Goal: Task Accomplishment & Management: Manage account settings

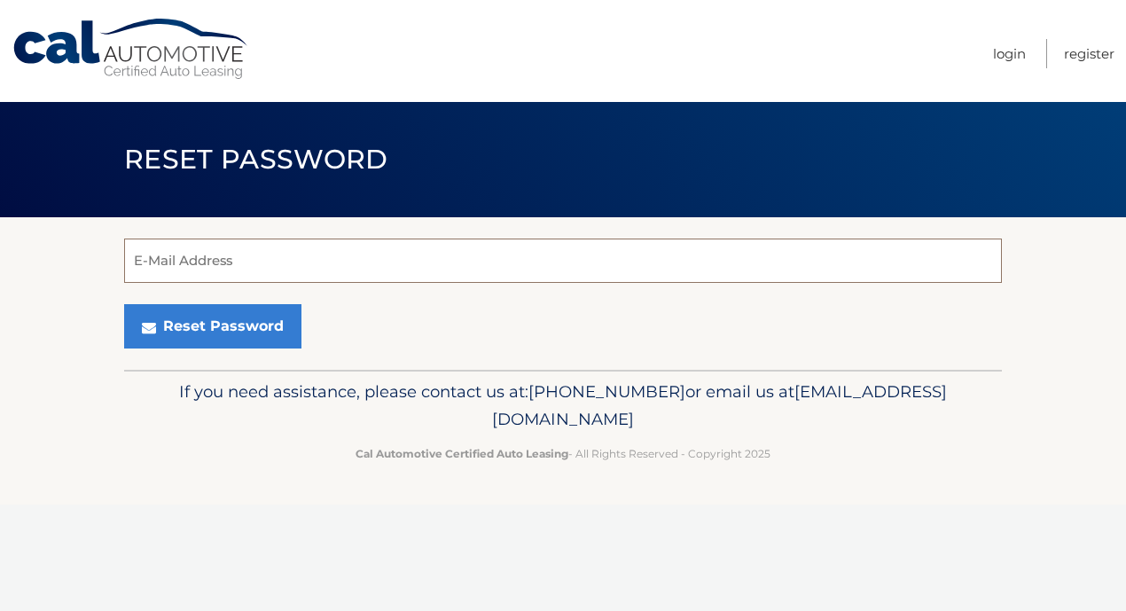
click at [273, 259] on input "E-Mail Address" at bounding box center [563, 261] width 878 height 44
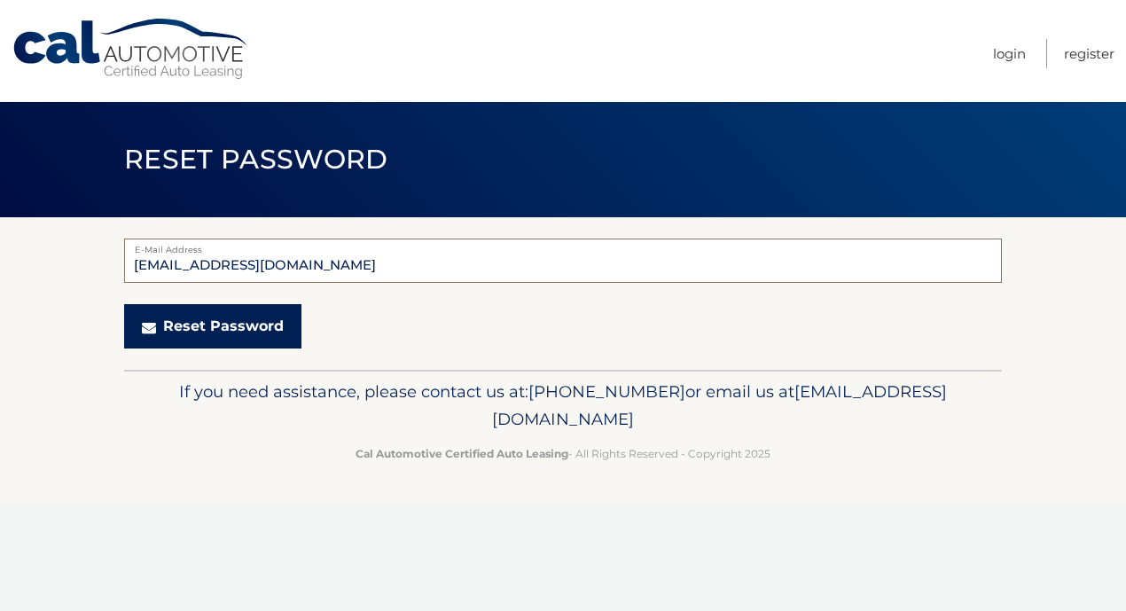
type input "BMALNIK@ME.COM"
click at [214, 338] on button "Reset Password" at bounding box center [212, 326] width 177 height 44
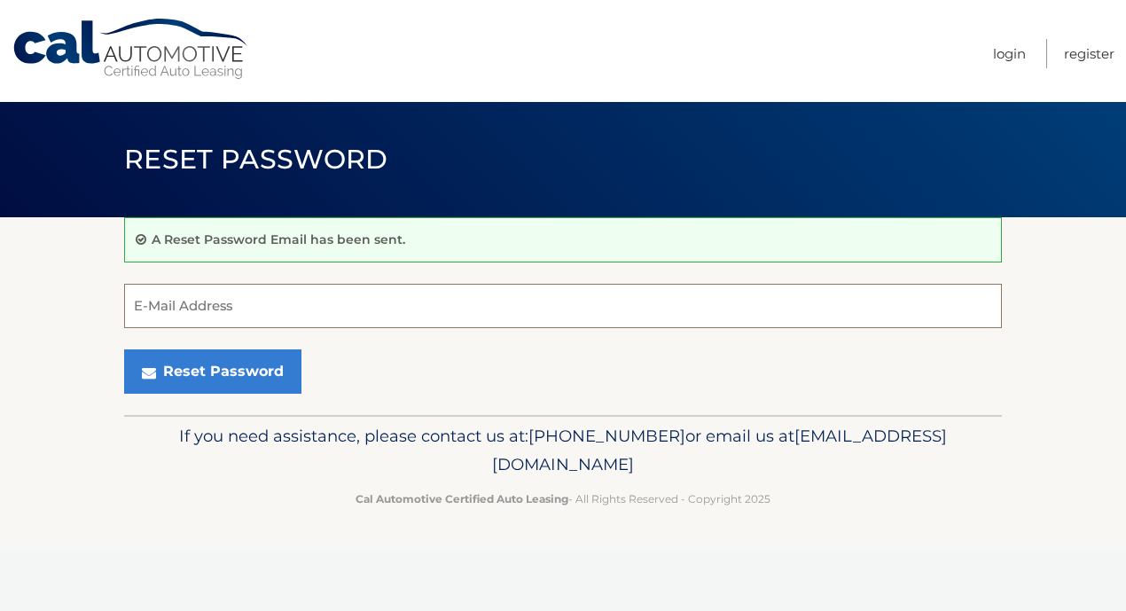
click at [185, 302] on input "E-Mail Address" at bounding box center [563, 306] width 878 height 44
type input "b"
type input "[EMAIL_ADDRESS][DOMAIN_NAME]"
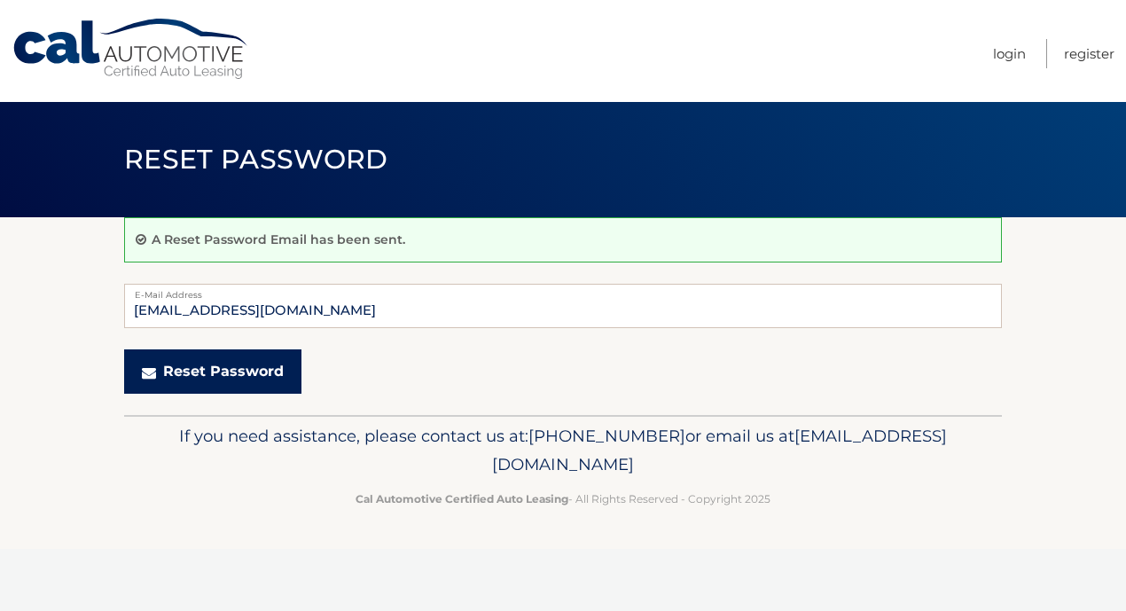
click at [263, 387] on button "Reset Password" at bounding box center [212, 371] width 177 height 44
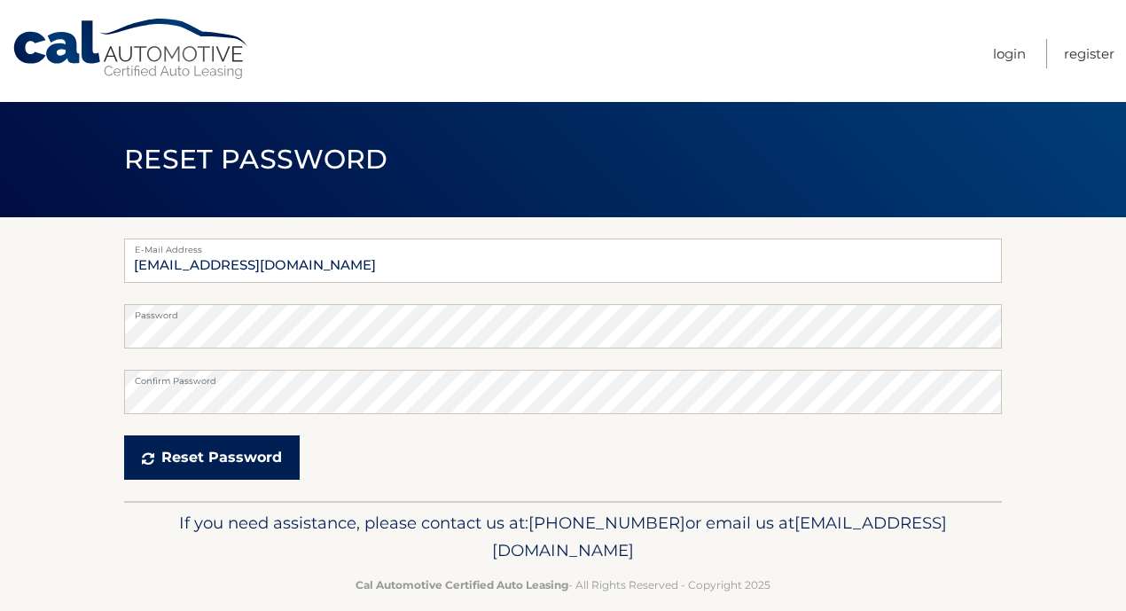
click at [255, 459] on button "Reset Password" at bounding box center [212, 457] width 176 height 44
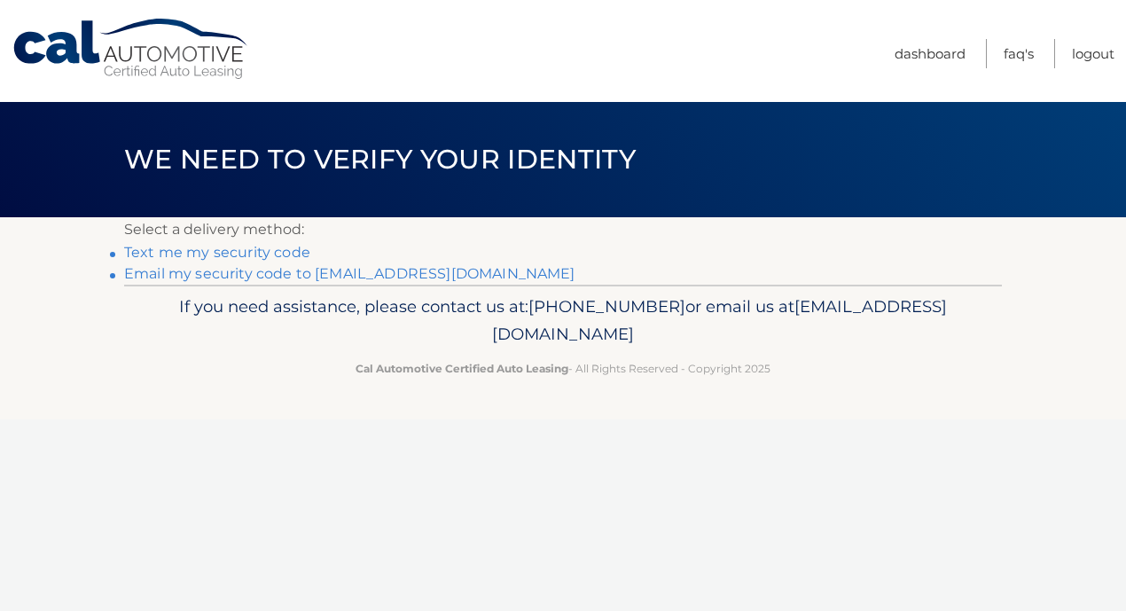
click at [241, 270] on link "Email my security code to b******@me.com" at bounding box center [349, 273] width 451 height 17
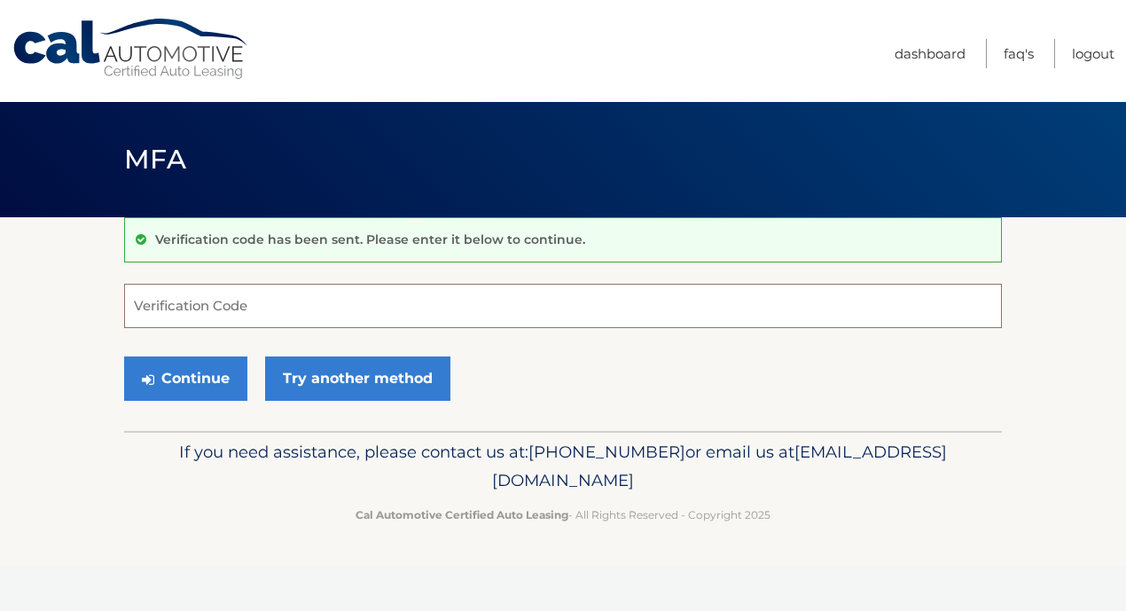
paste input "376275"
click at [188, 386] on button "Continue" at bounding box center [185, 378] width 123 height 44
click at [188, 380] on button "Continue" at bounding box center [185, 378] width 123 height 44
type input "376275"
click at [176, 380] on button "Continue" at bounding box center [185, 378] width 123 height 44
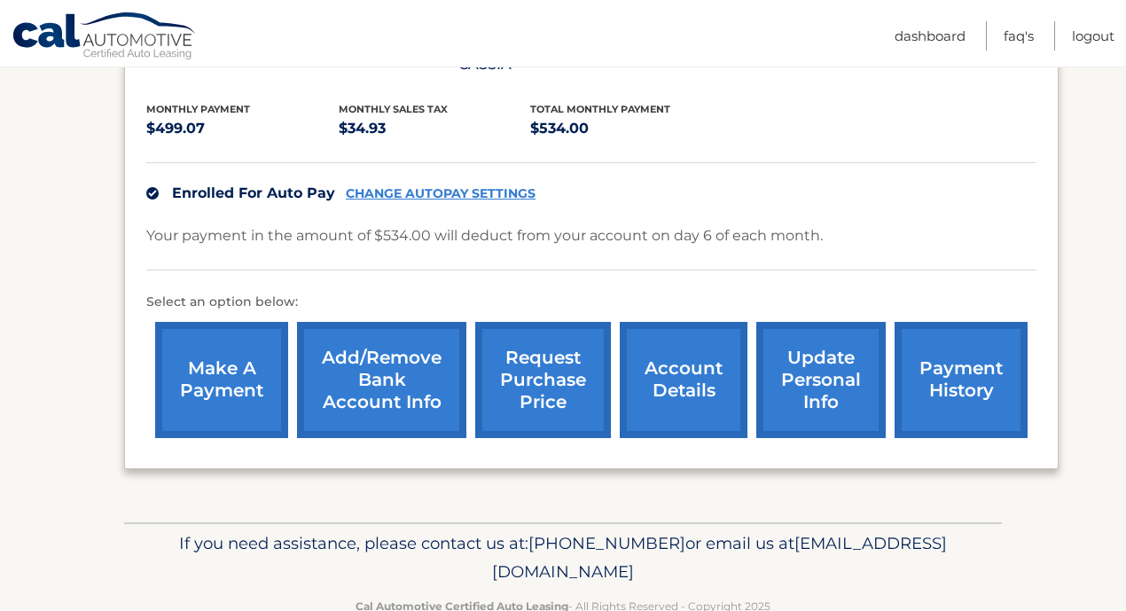
scroll to position [377, 0]
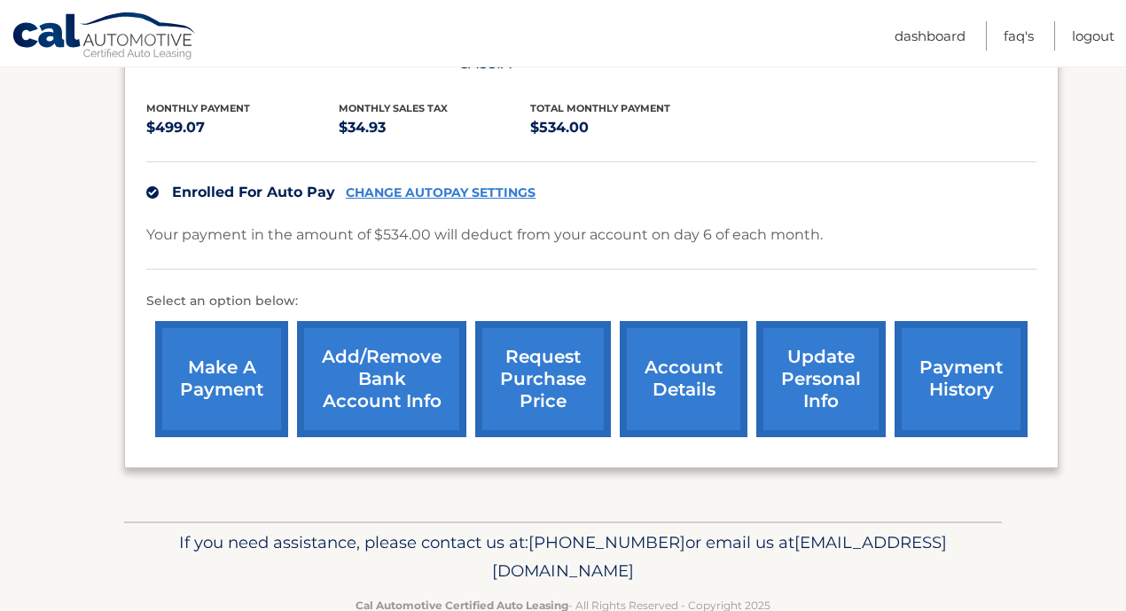
click at [829, 364] on link "update personal info" at bounding box center [820, 379] width 129 height 116
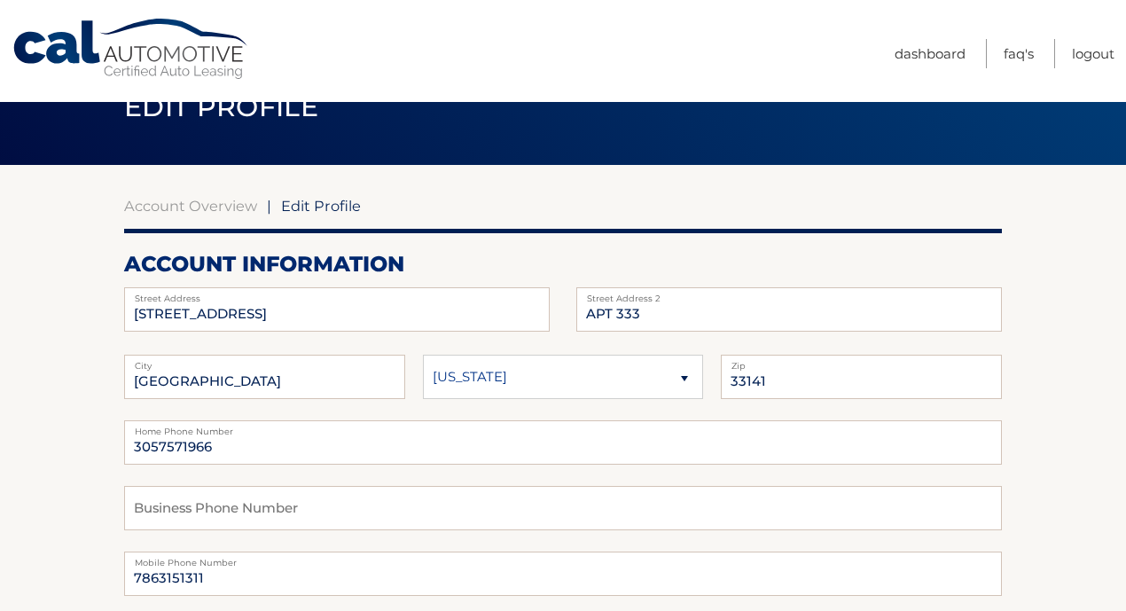
scroll to position [57, 0]
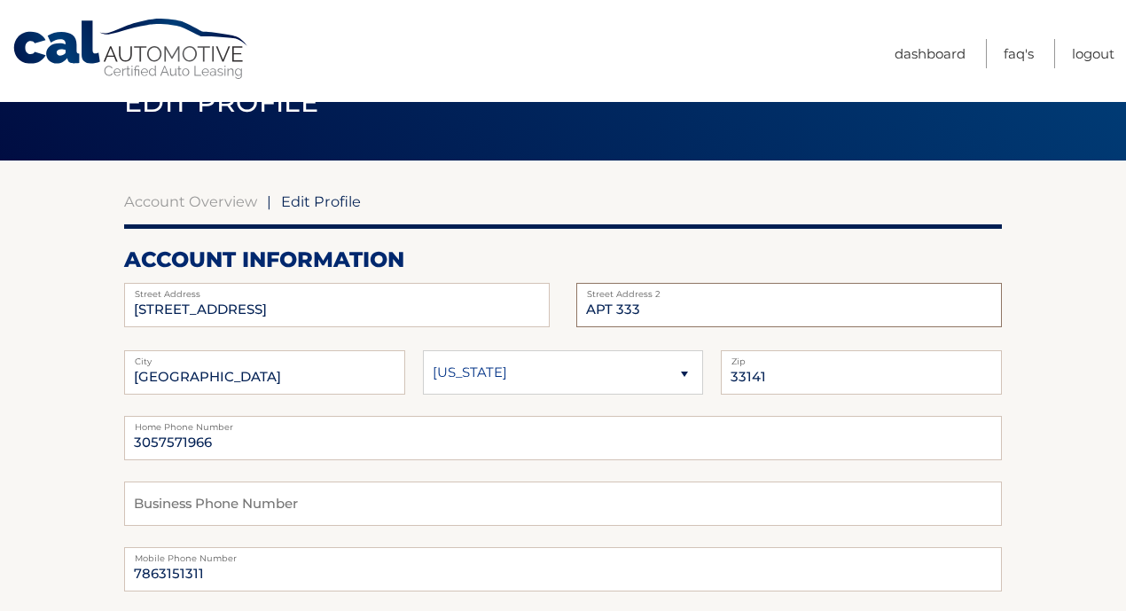
click at [657, 306] on input "APT 333" at bounding box center [789, 305] width 426 height 44
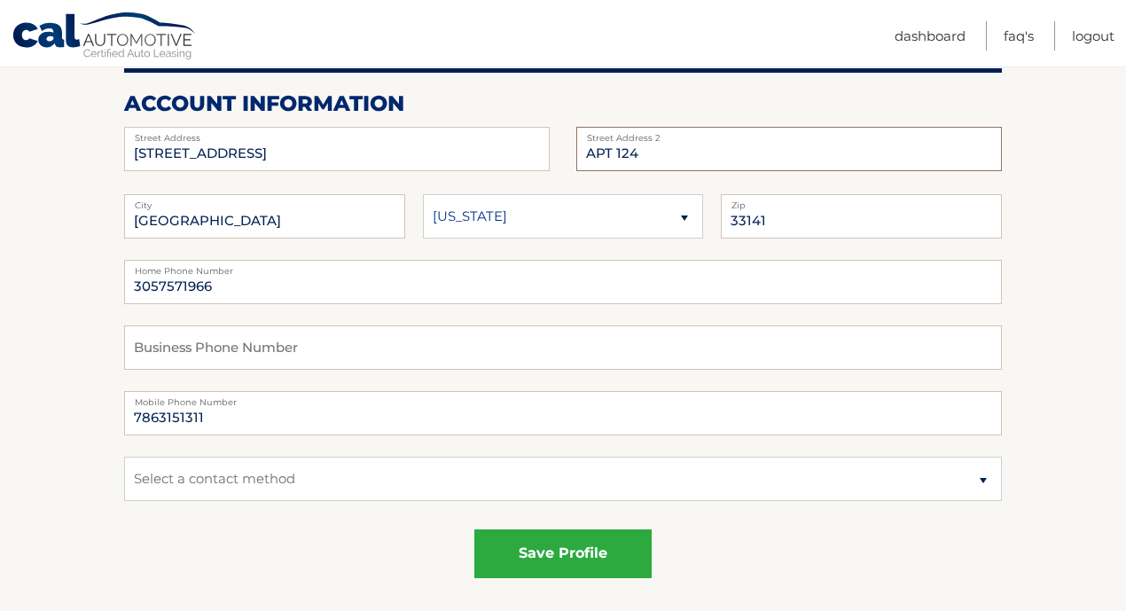
scroll to position [233, 0]
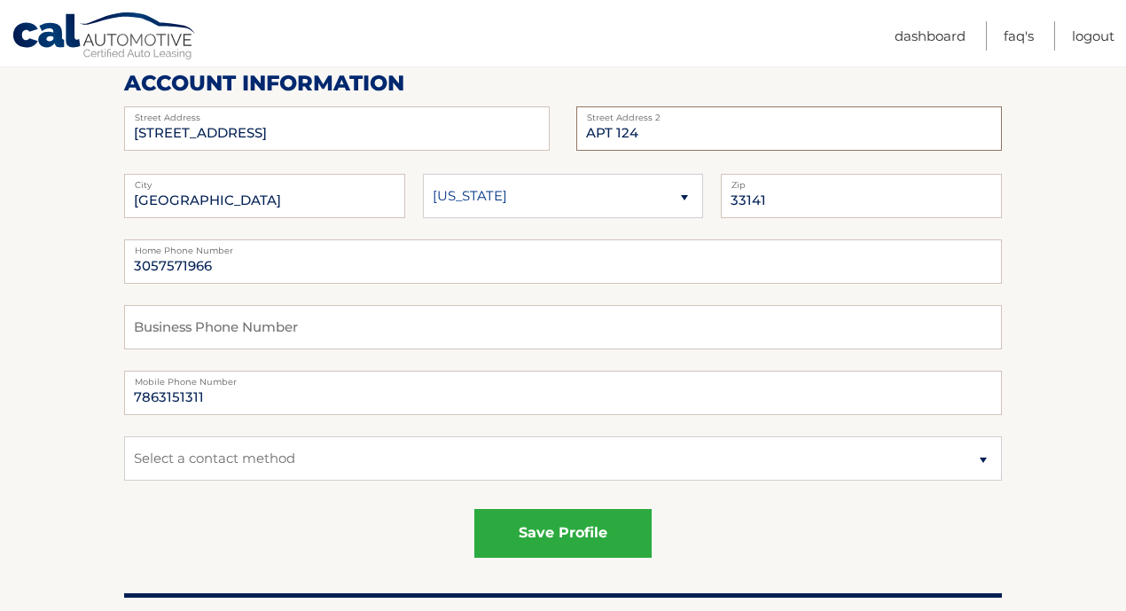
type input "APT 124"
select select "1"
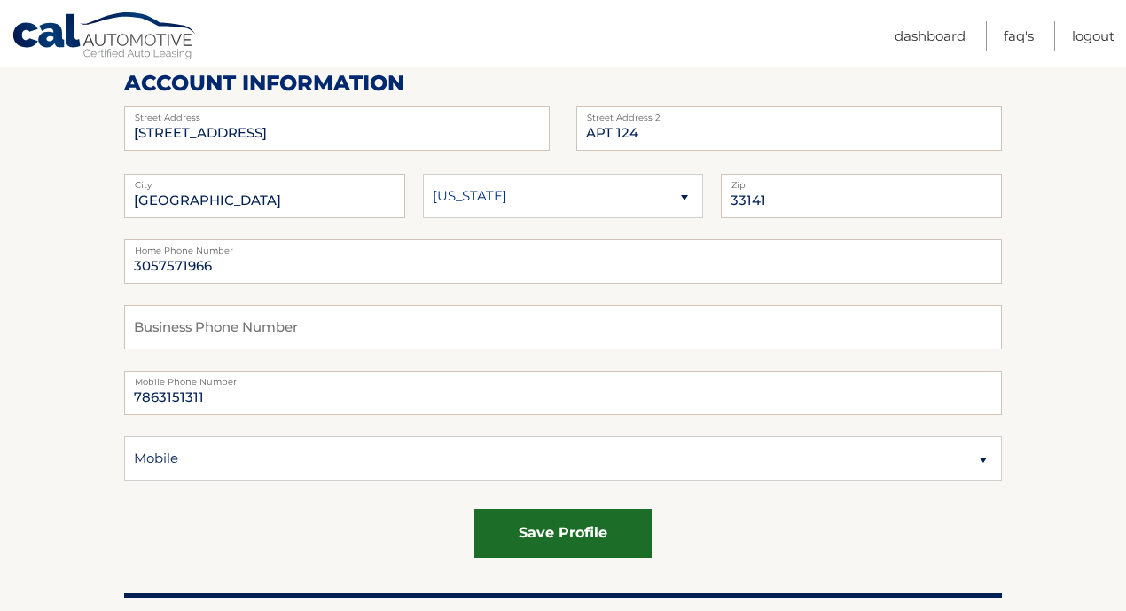
click at [536, 527] on button "save profile" at bounding box center [562, 533] width 177 height 49
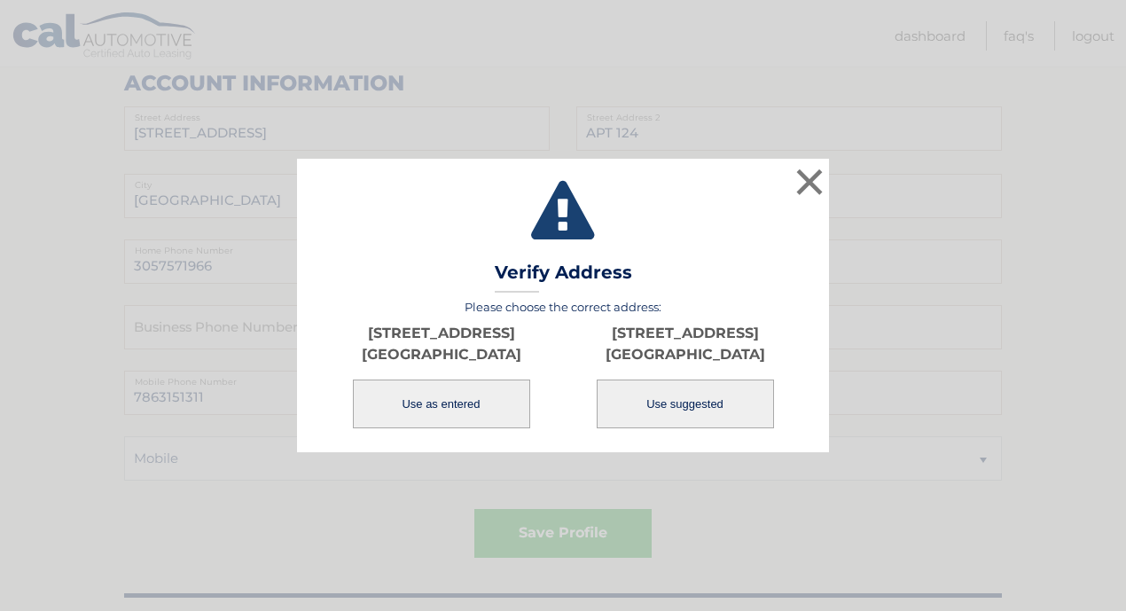
click at [637, 413] on button "Use suggested" at bounding box center [685, 404] width 177 height 49
type input "8000 WEST DR"
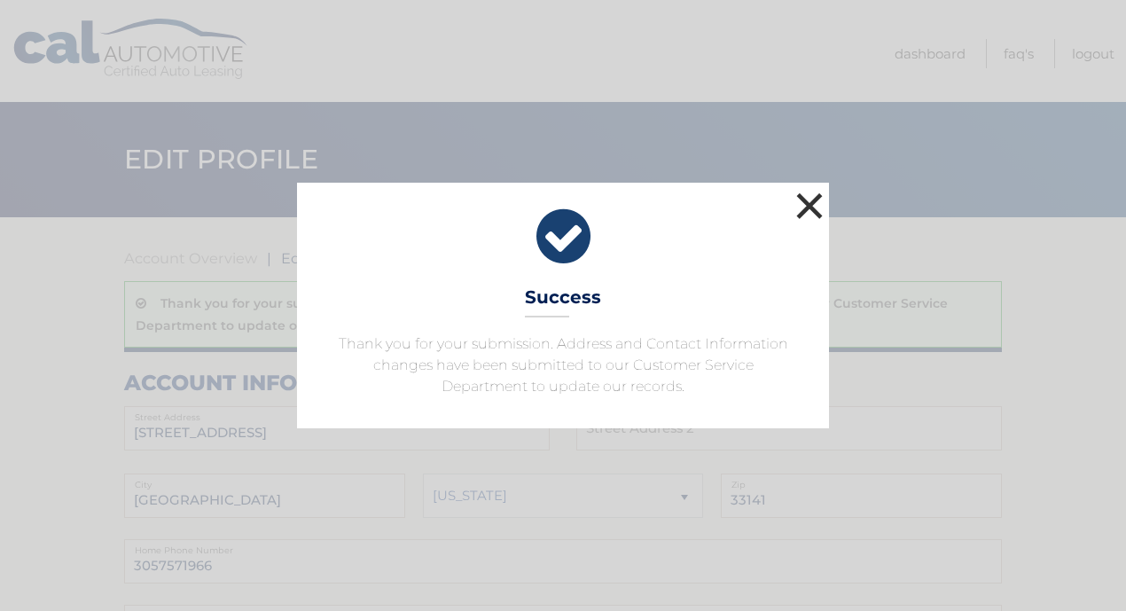
click at [818, 208] on button "×" at bounding box center [809, 205] width 35 height 35
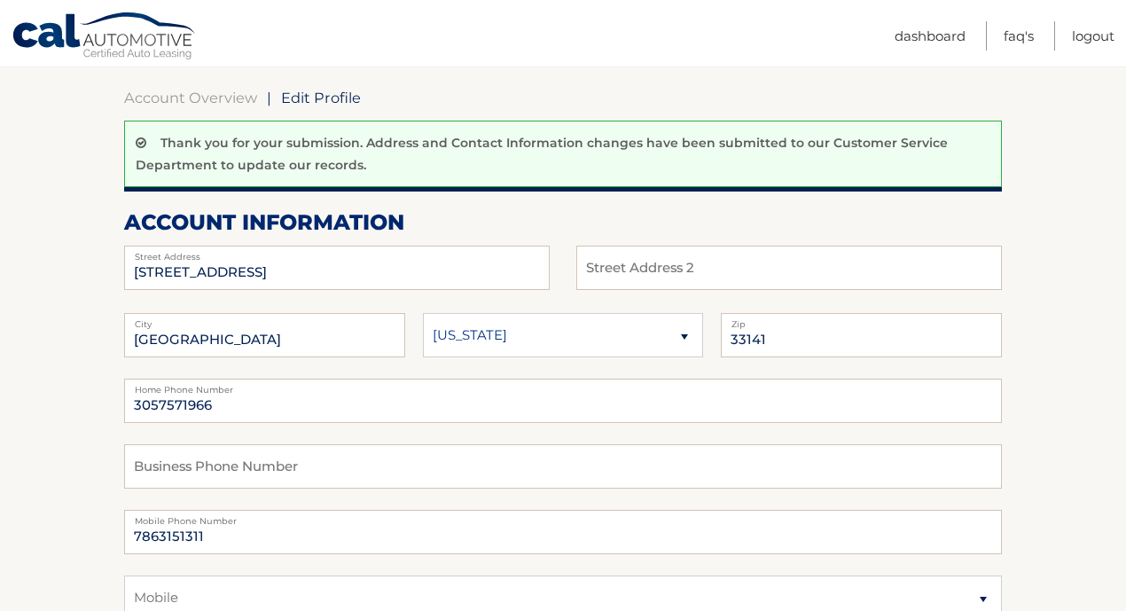
scroll to position [172, 0]
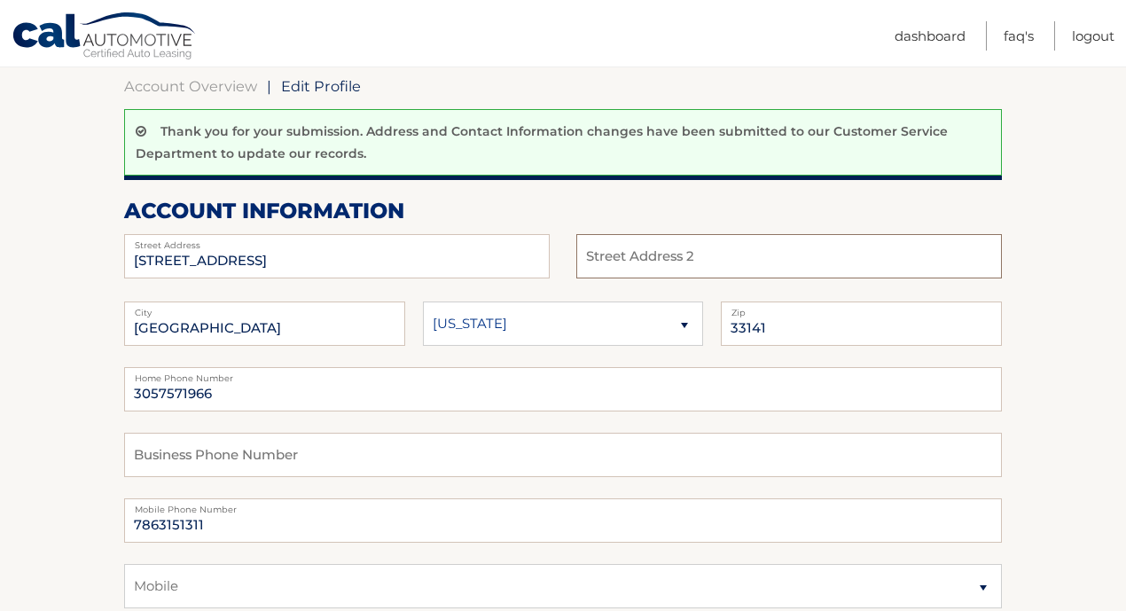
click at [659, 252] on input "text" at bounding box center [789, 256] width 426 height 44
click at [395, 254] on input "[STREET_ADDRESS]" at bounding box center [337, 256] width 426 height 44
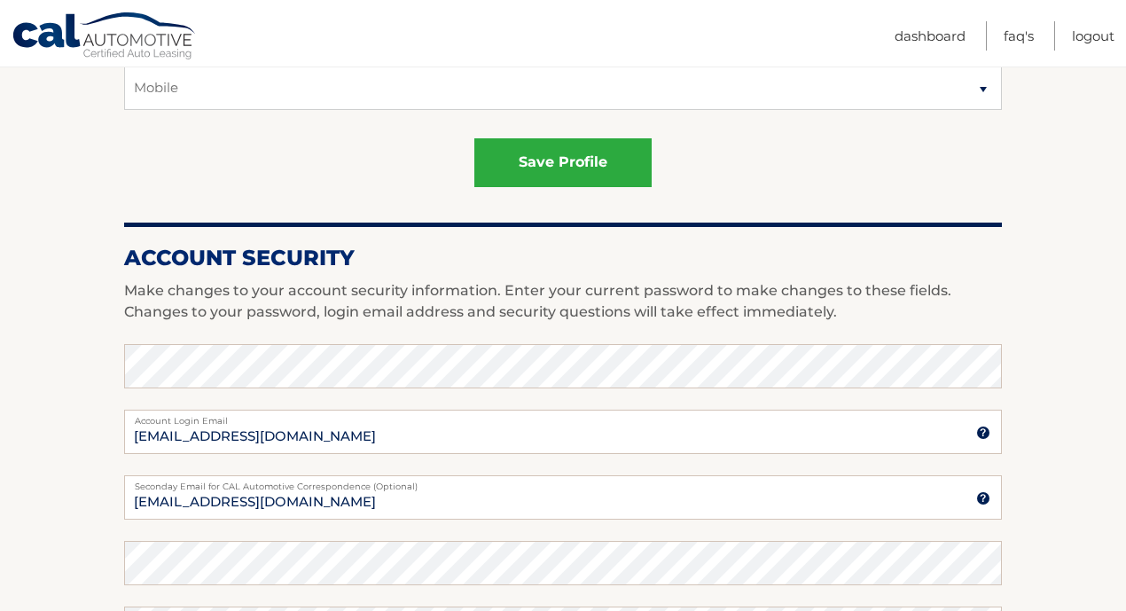
scroll to position [702, 0]
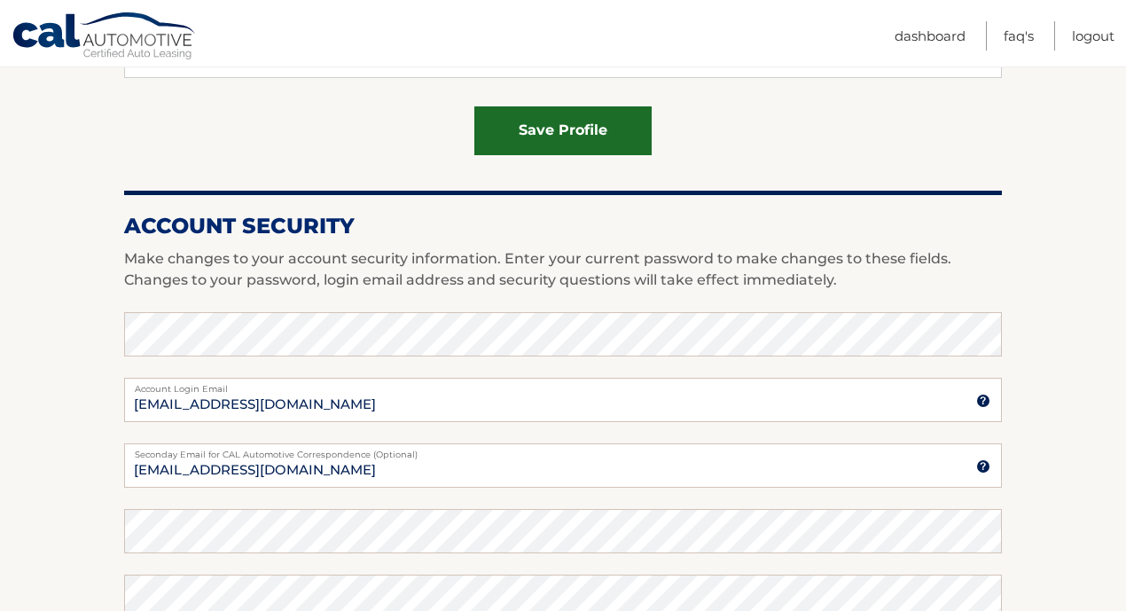
type input "[STREET_ADDRESS]"
click at [549, 125] on button "save profile" at bounding box center [562, 130] width 177 height 49
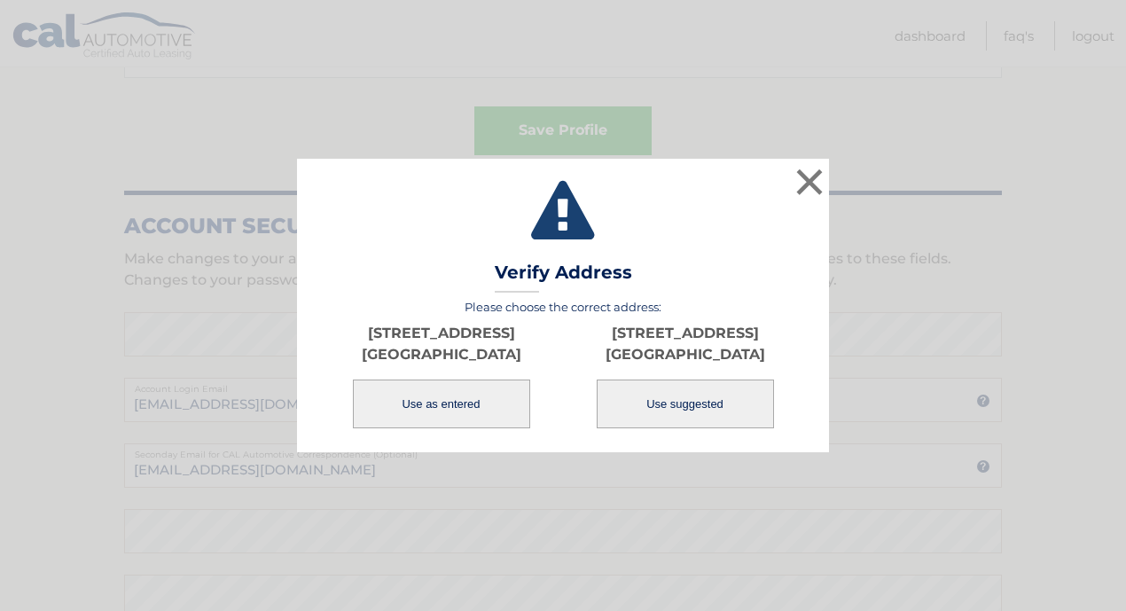
click at [472, 420] on button "Use as entered" at bounding box center [441, 404] width 177 height 49
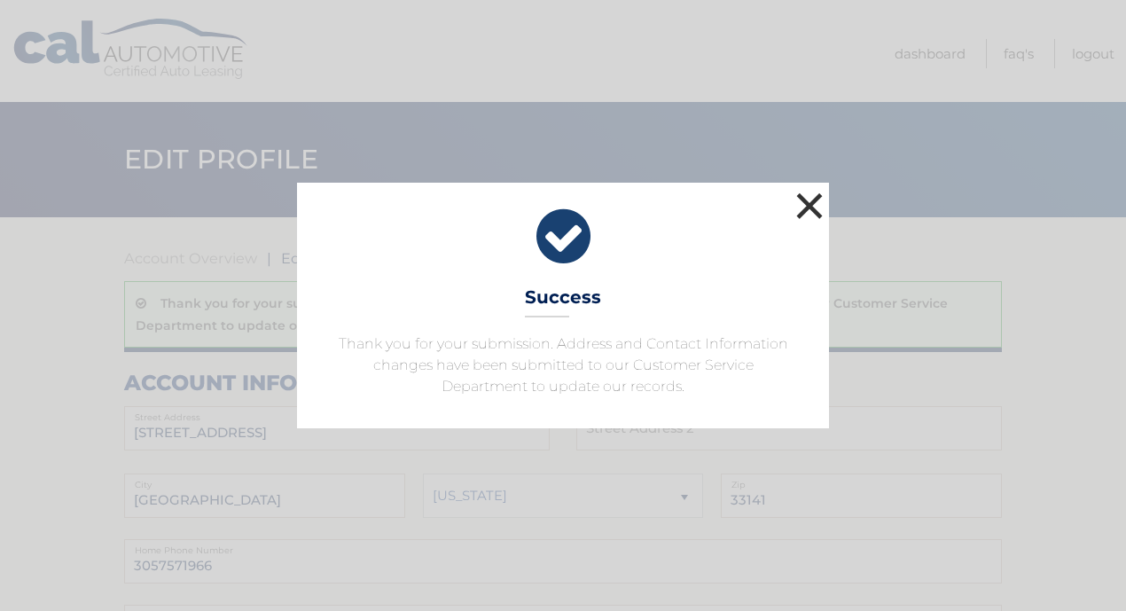
click at [812, 200] on button "×" at bounding box center [809, 205] width 35 height 35
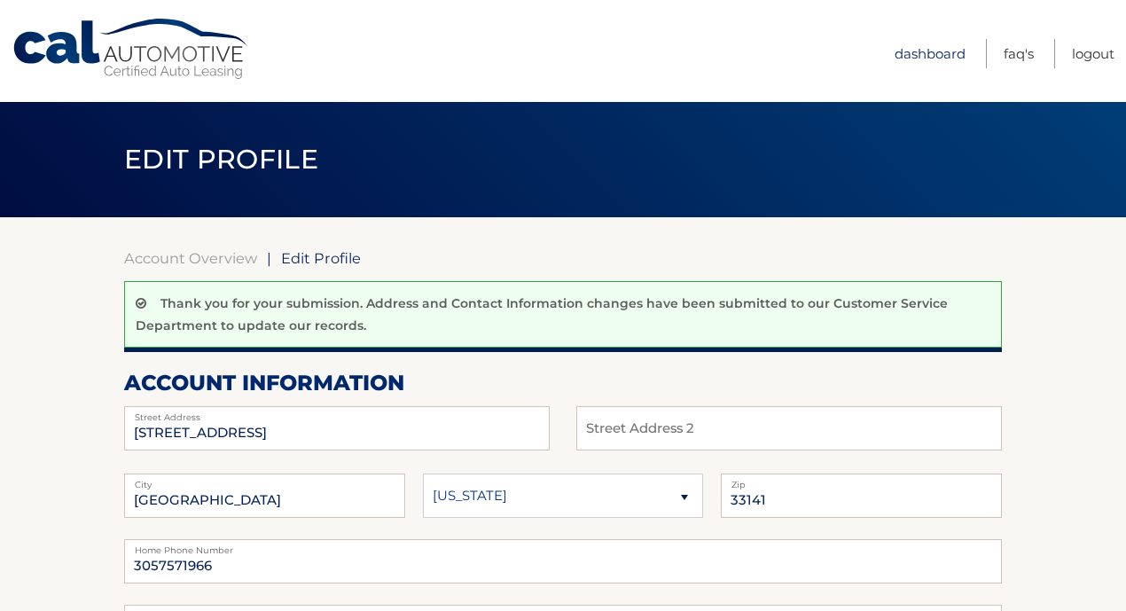
click at [919, 45] on link "Dashboard" at bounding box center [930, 53] width 71 height 29
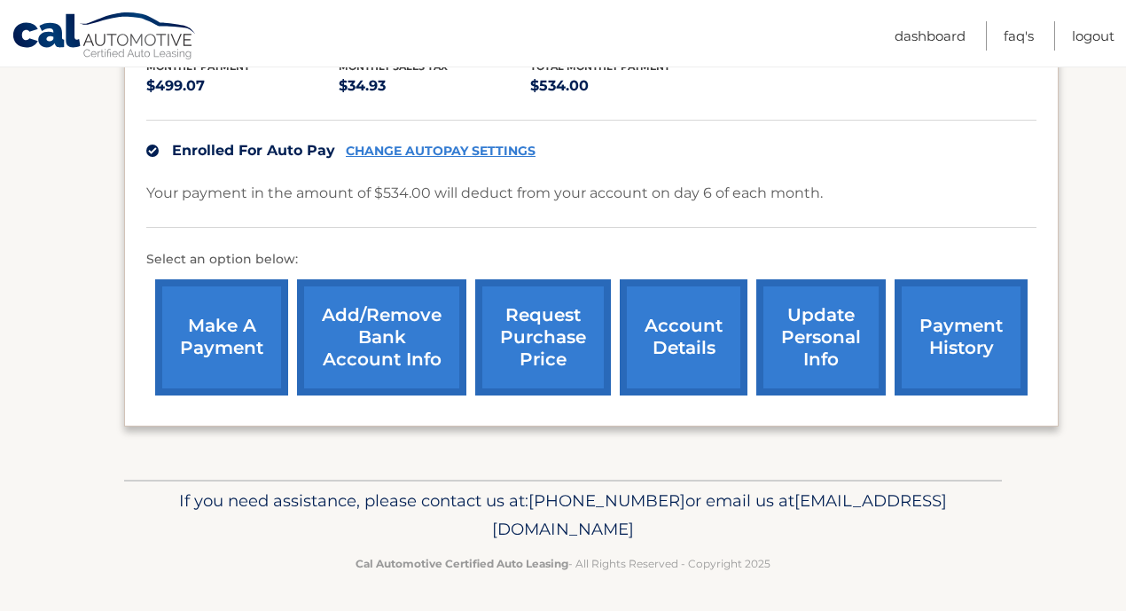
scroll to position [418, 0]
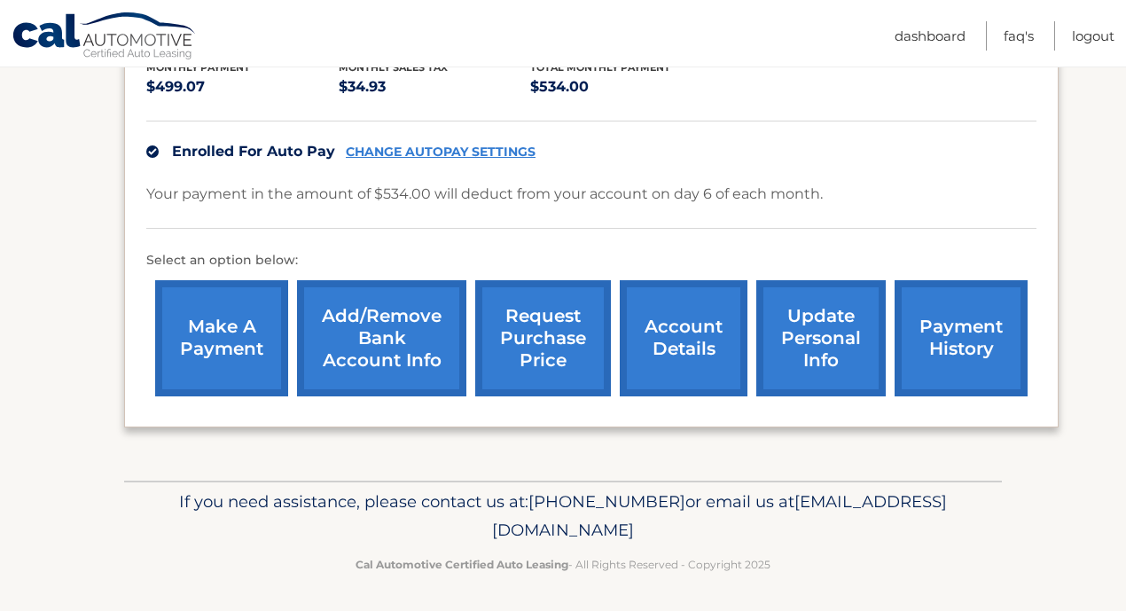
click at [698, 325] on link "account details" at bounding box center [684, 338] width 128 height 116
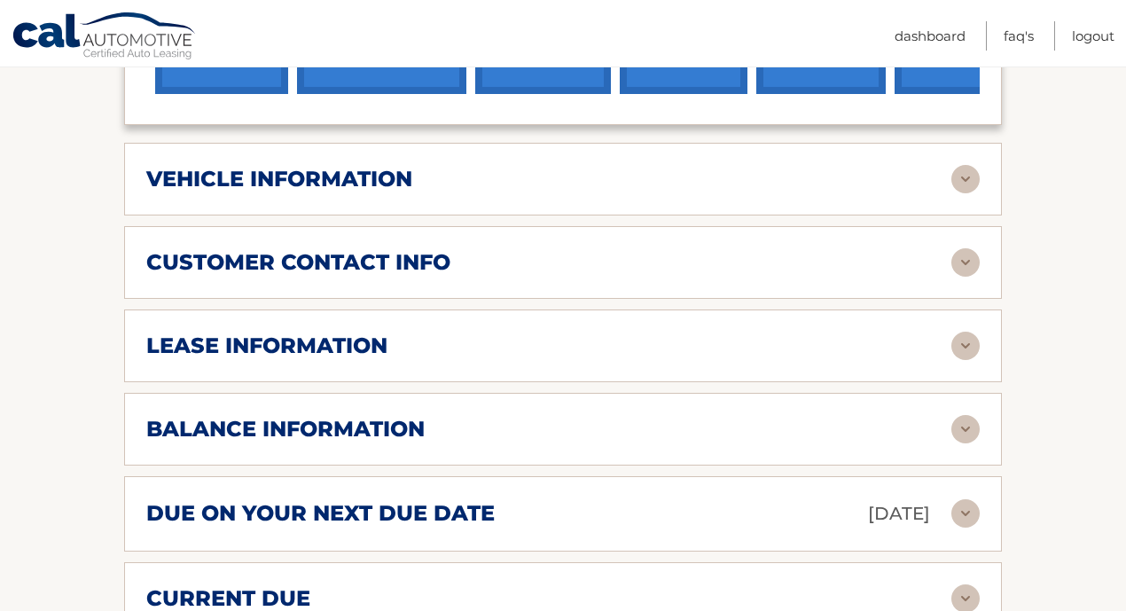
scroll to position [744, 0]
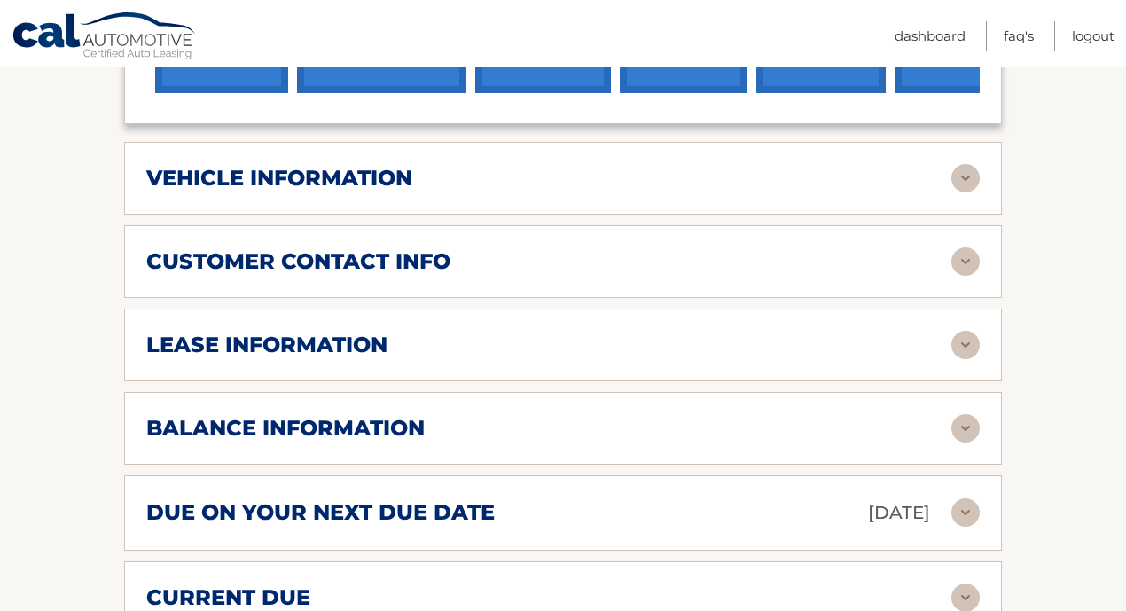
click at [630, 349] on div "lease information" at bounding box center [548, 345] width 805 height 27
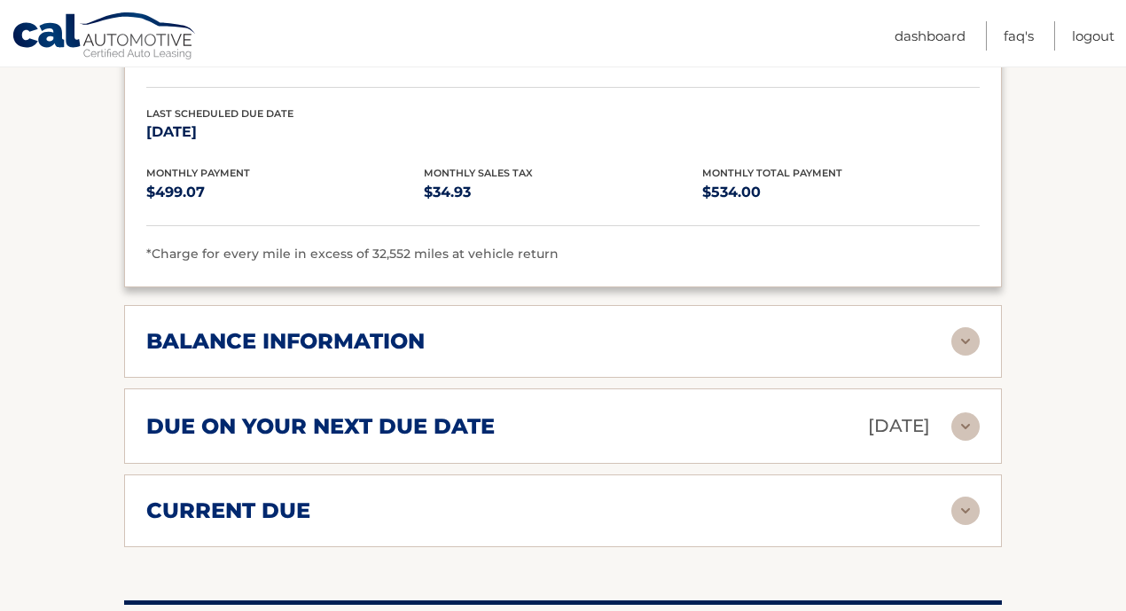
scroll to position [1164, 0]
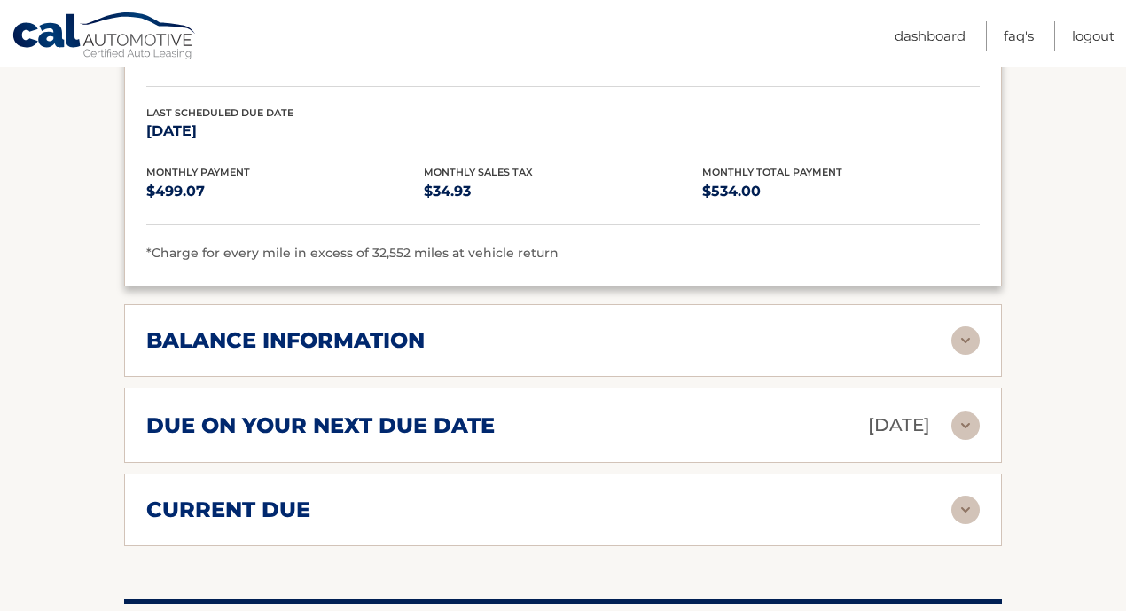
click at [629, 341] on div "balance information" at bounding box center [548, 340] width 805 height 27
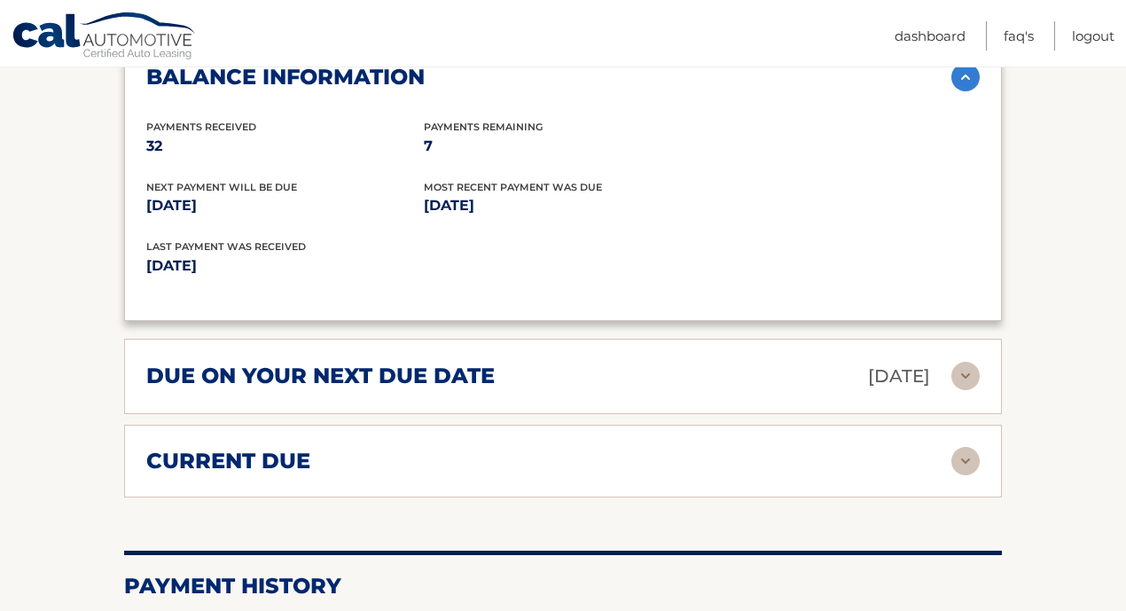
scroll to position [1479, 0]
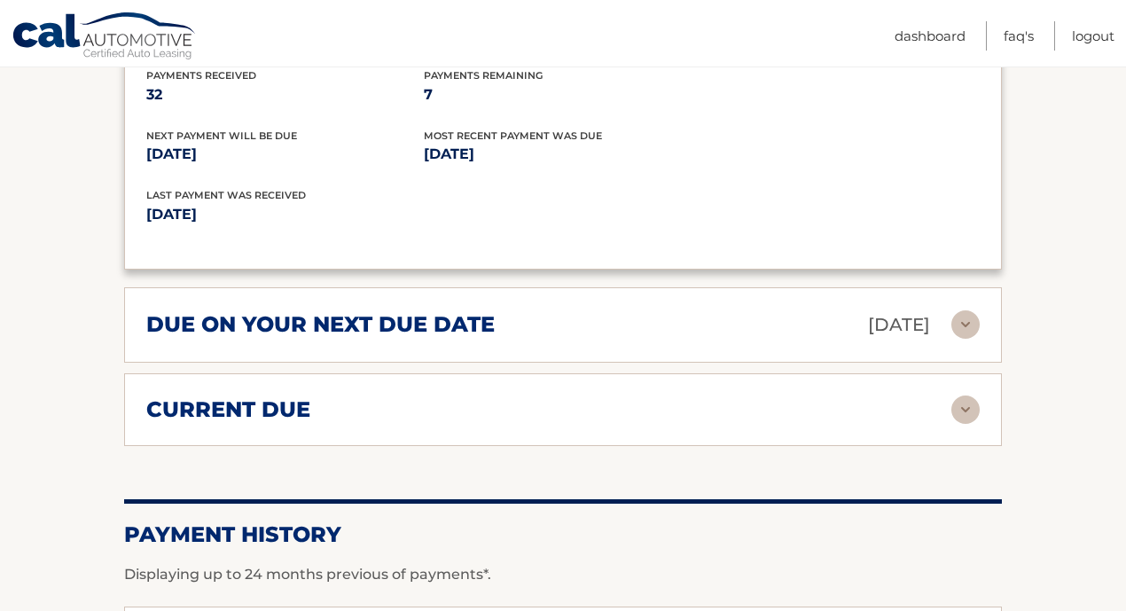
click at [628, 316] on div "due on your next due date Oct 06, 2025" at bounding box center [548, 324] width 805 height 31
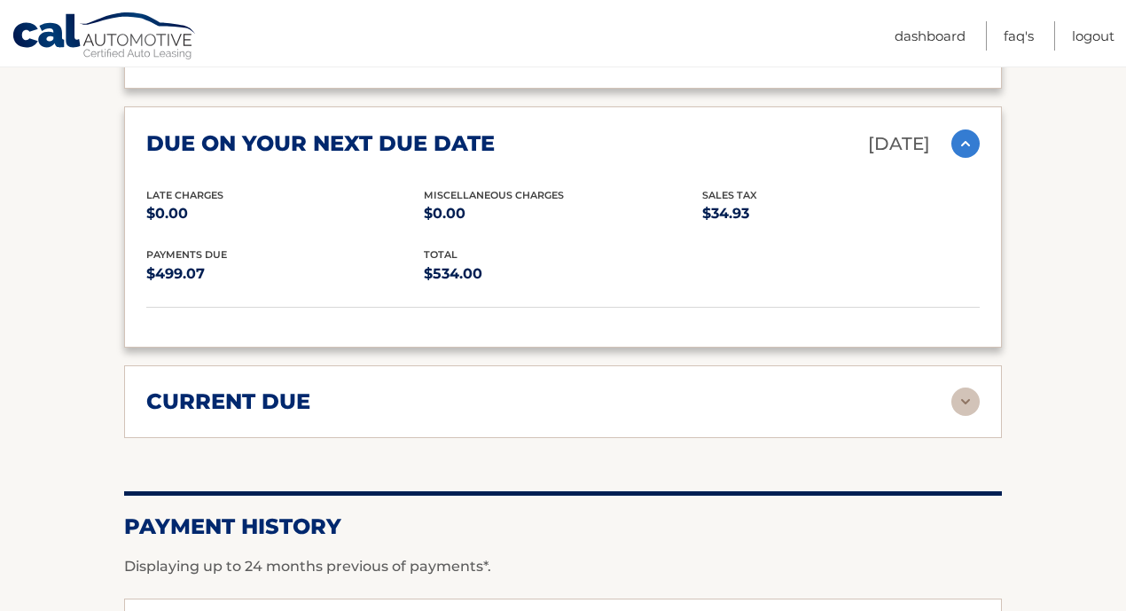
scroll to position [1661, 0]
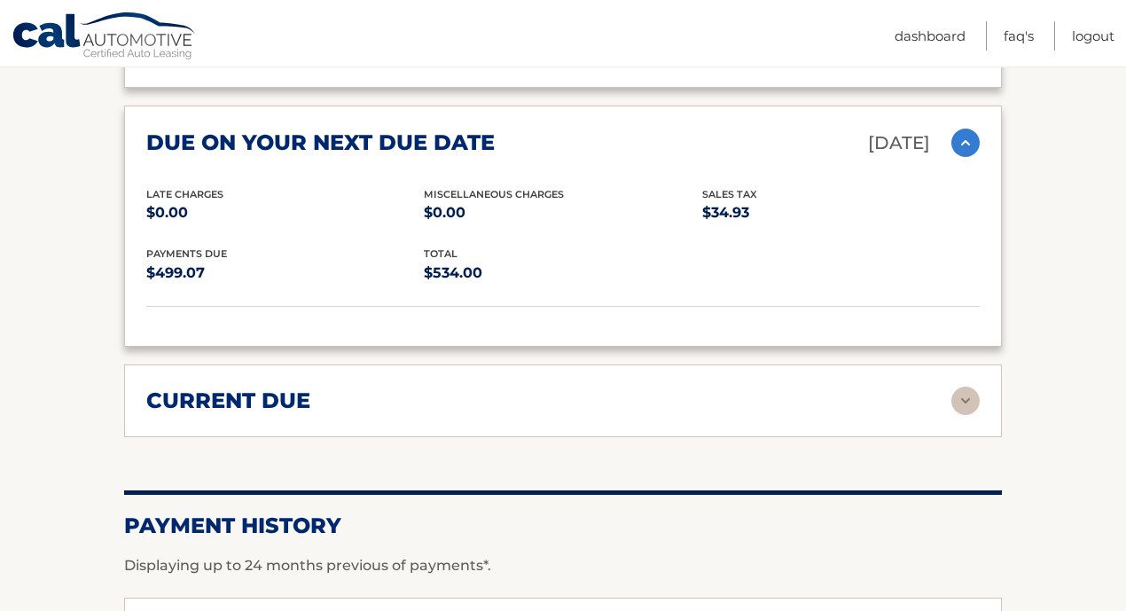
click at [623, 377] on div "current due Late Charges $0.00 Miscelleneous Charges* $0.00 Sales Tax $0.00 pay…" at bounding box center [563, 400] width 878 height 73
click at [964, 394] on img at bounding box center [966, 401] width 28 height 28
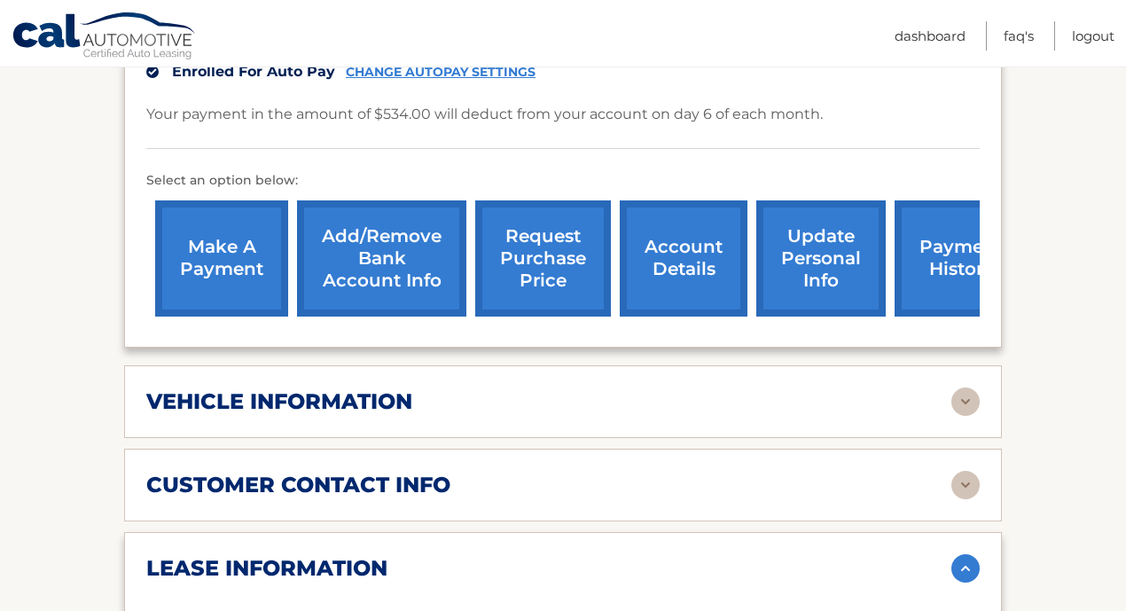
scroll to position [521, 0]
click at [942, 264] on link "payment history" at bounding box center [961, 258] width 133 height 116
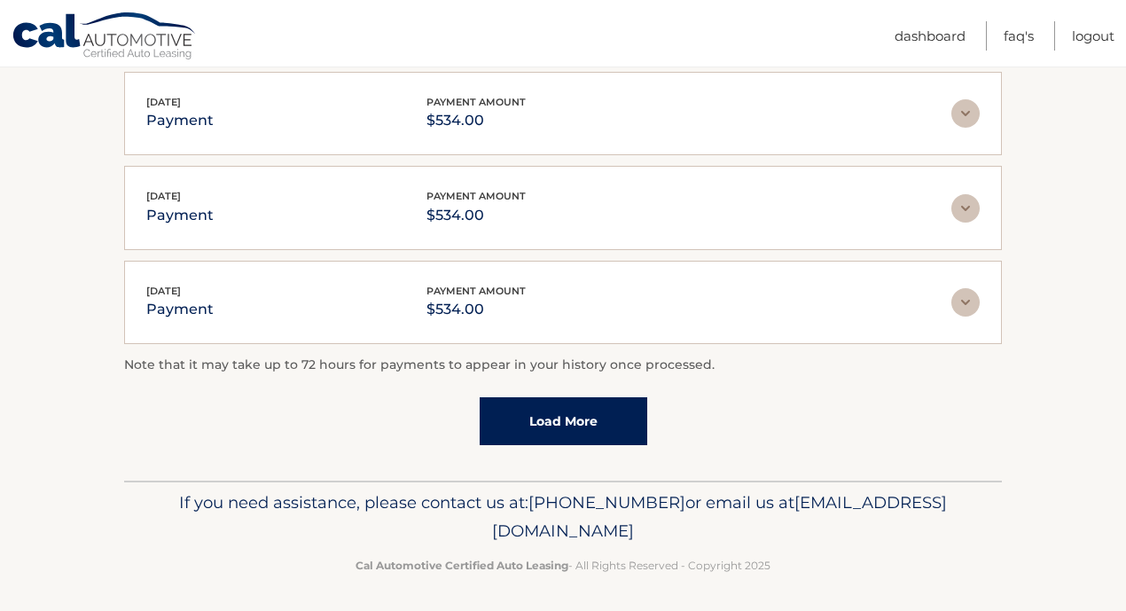
scroll to position [549, 0]
click at [566, 422] on link "Load More" at bounding box center [564, 422] width 168 height 48
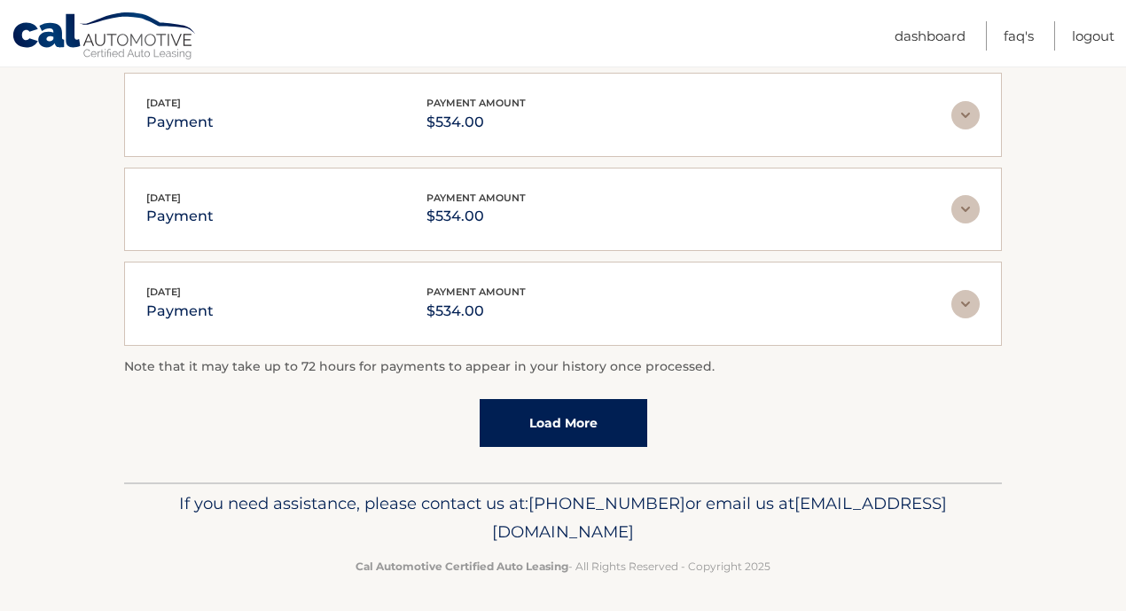
click at [568, 411] on link "Load More" at bounding box center [564, 423] width 168 height 48
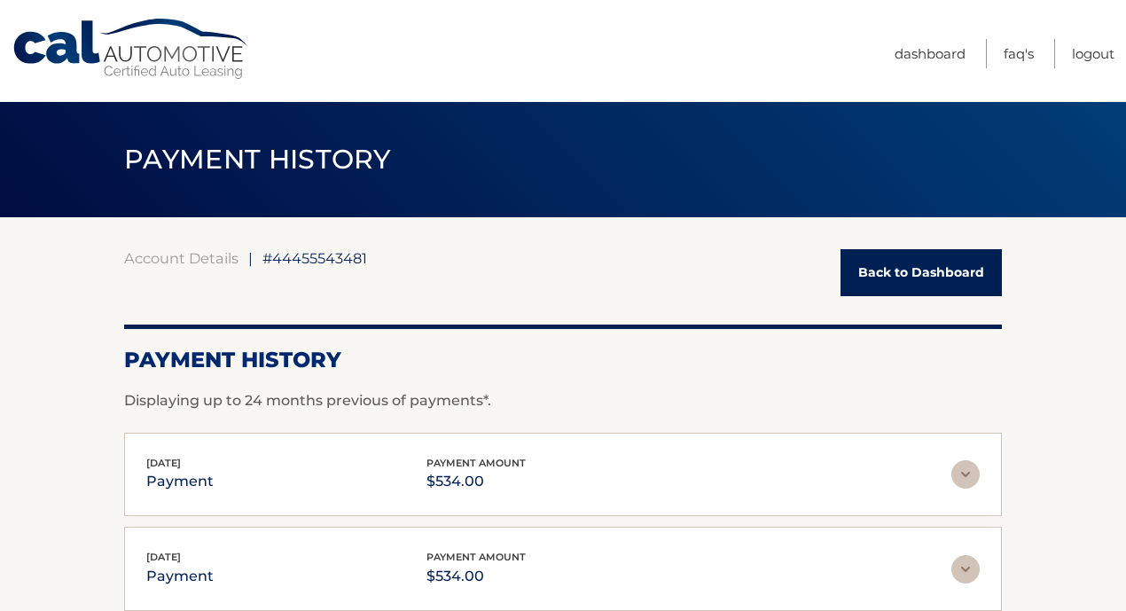
scroll to position [0, 0]
click at [882, 269] on link "Back to Dashboard" at bounding box center [921, 272] width 161 height 47
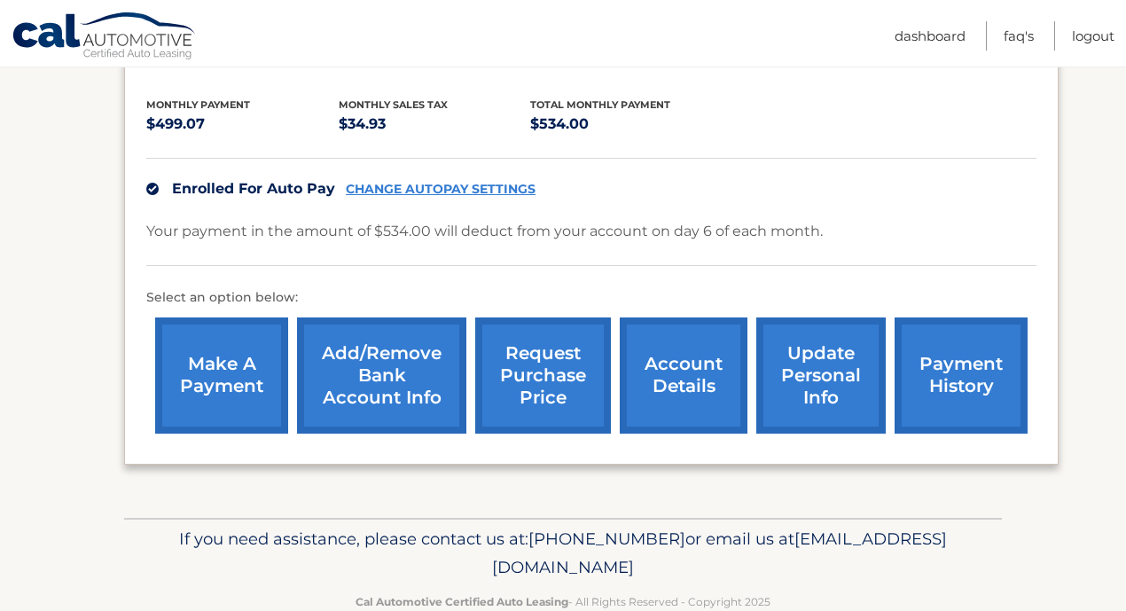
scroll to position [380, 0]
click at [547, 384] on link "request purchase price" at bounding box center [543, 376] width 136 height 116
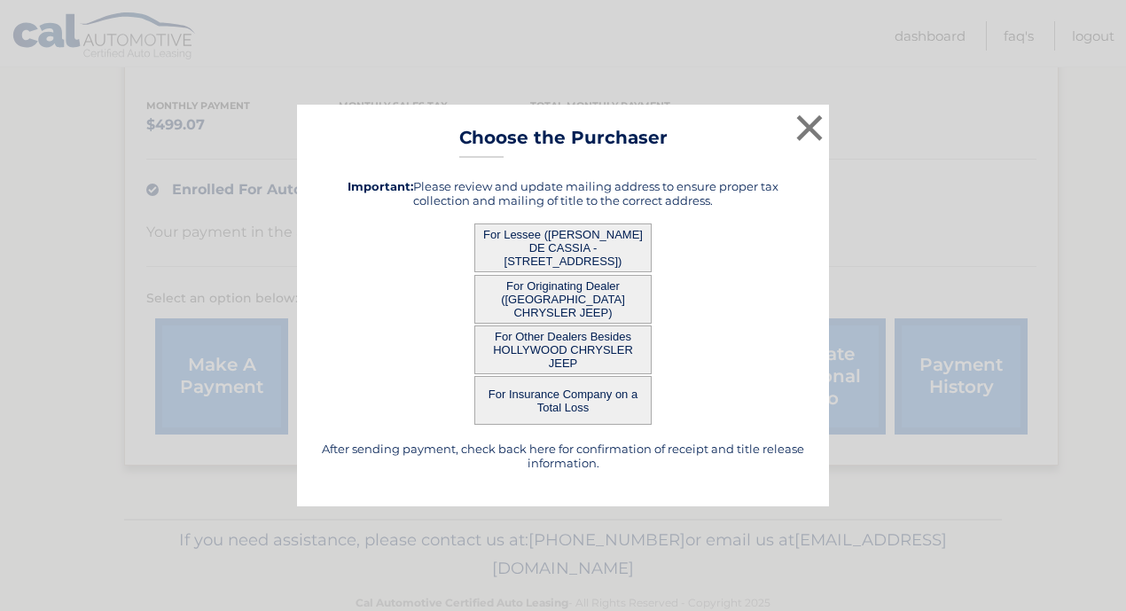
click at [591, 248] on button "For Lessee ([PERSON_NAME] DE CASSIA - [STREET_ADDRESS])" at bounding box center [562, 247] width 177 height 49
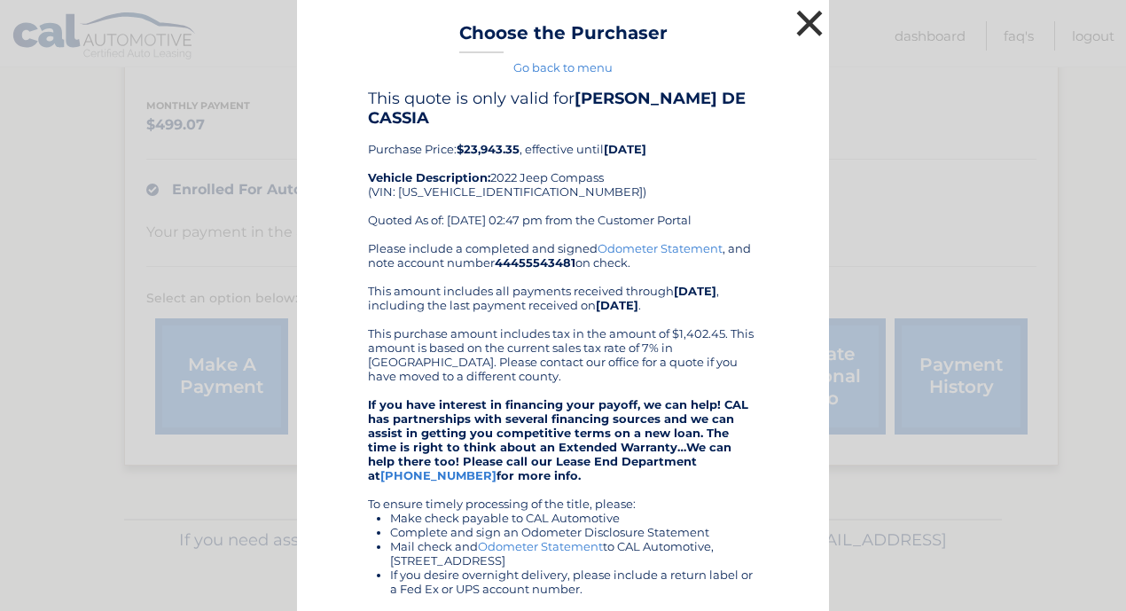
scroll to position [0, 0]
click at [812, 25] on button "×" at bounding box center [809, 22] width 35 height 35
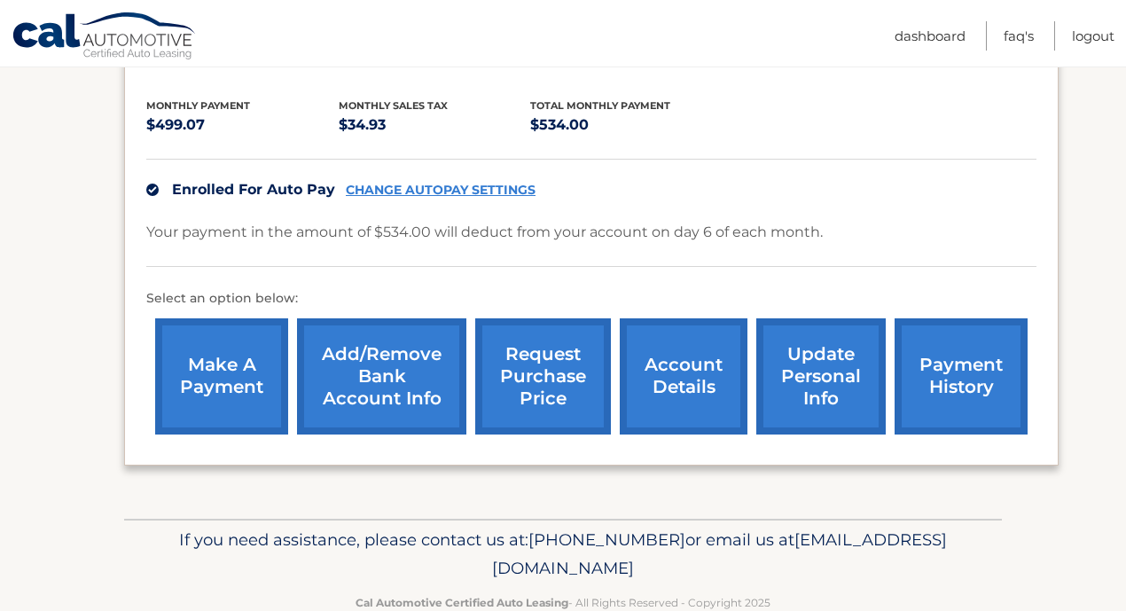
click at [548, 380] on link "request purchase price" at bounding box center [543, 376] width 136 height 116
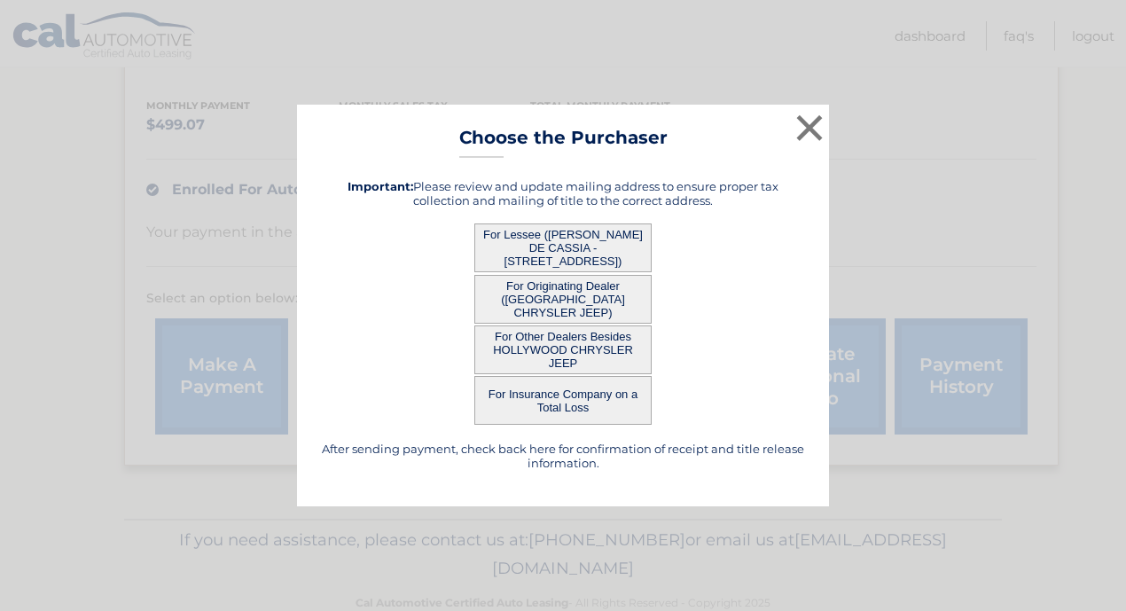
click at [554, 394] on button "For Insurance Company on a Total Loss" at bounding box center [562, 400] width 177 height 49
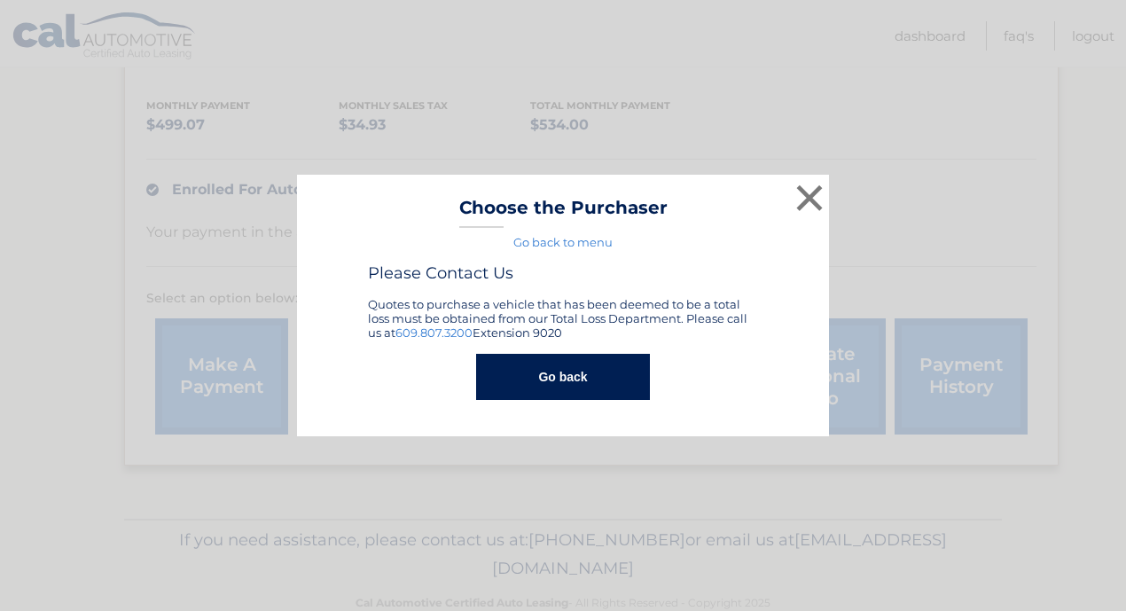
click at [583, 378] on button "Go back" at bounding box center [562, 377] width 173 height 46
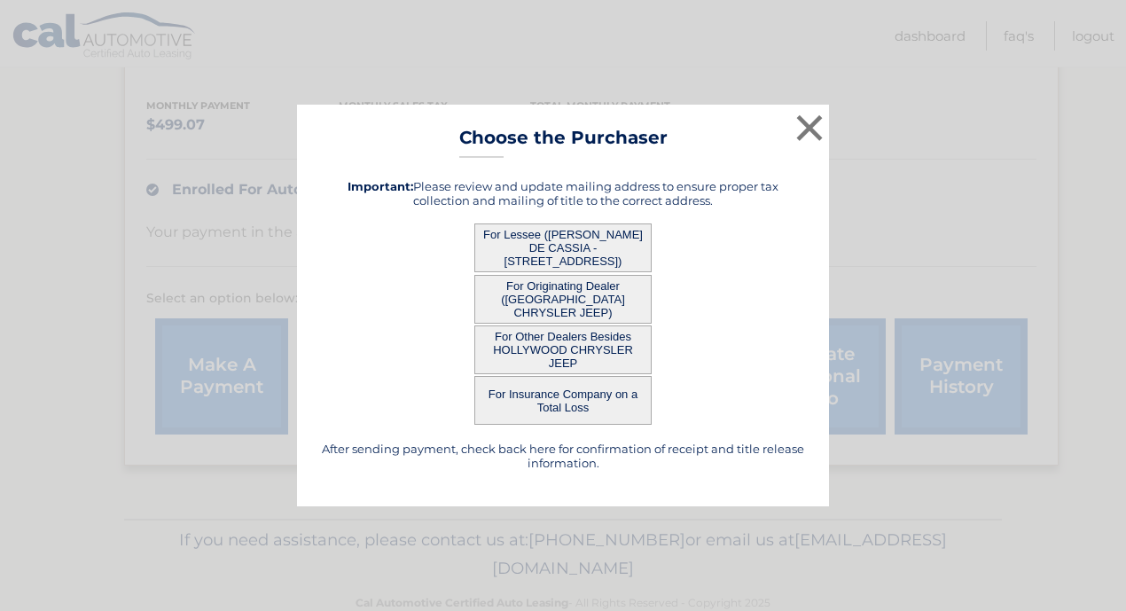
click at [605, 297] on button "For Originating Dealer ([GEOGRAPHIC_DATA] CHRYSLER JEEP)" at bounding box center [562, 299] width 177 height 49
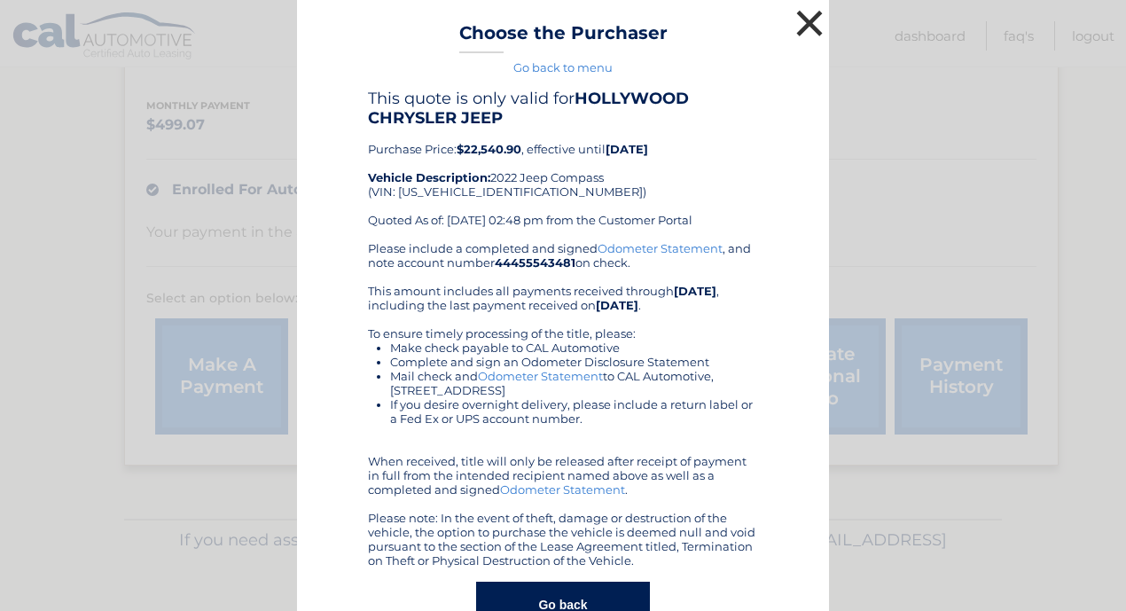
click at [807, 17] on button "×" at bounding box center [809, 22] width 35 height 35
